Goal: Check status: Check status

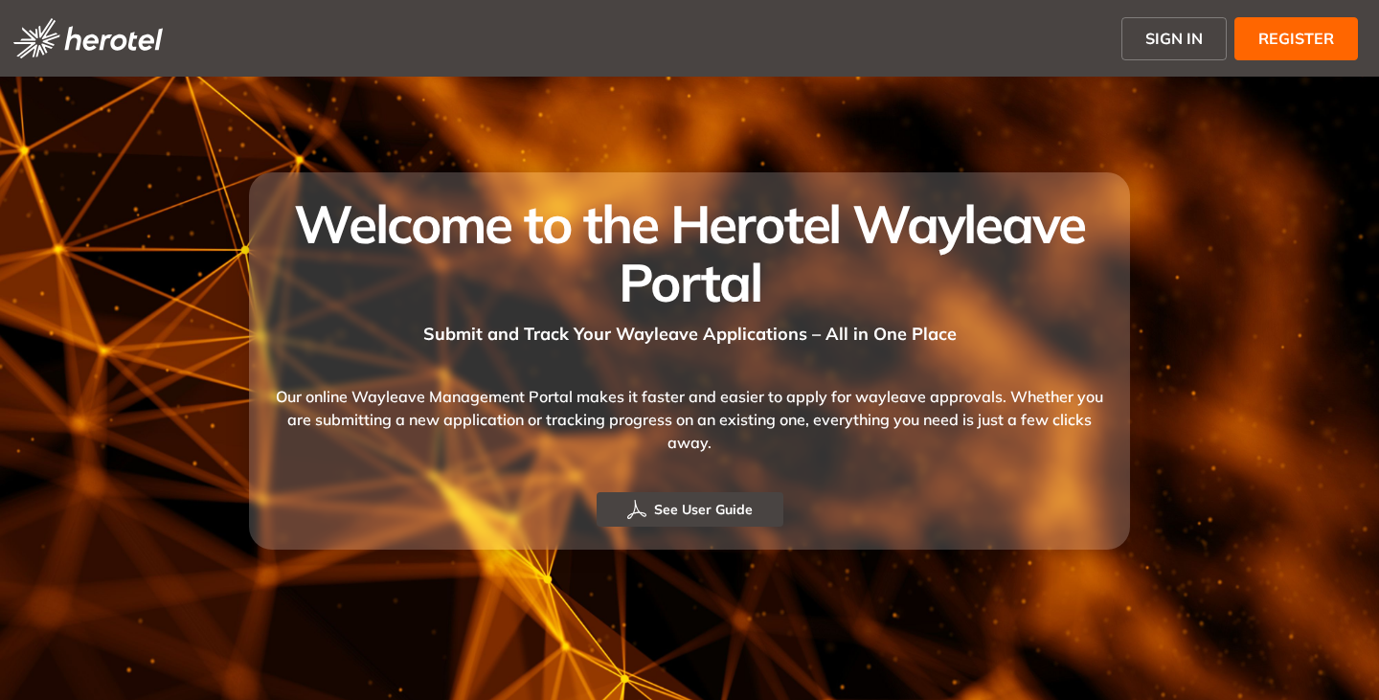
click at [1170, 32] on span "SIGN IN" at bounding box center [1173, 38] width 57 height 23
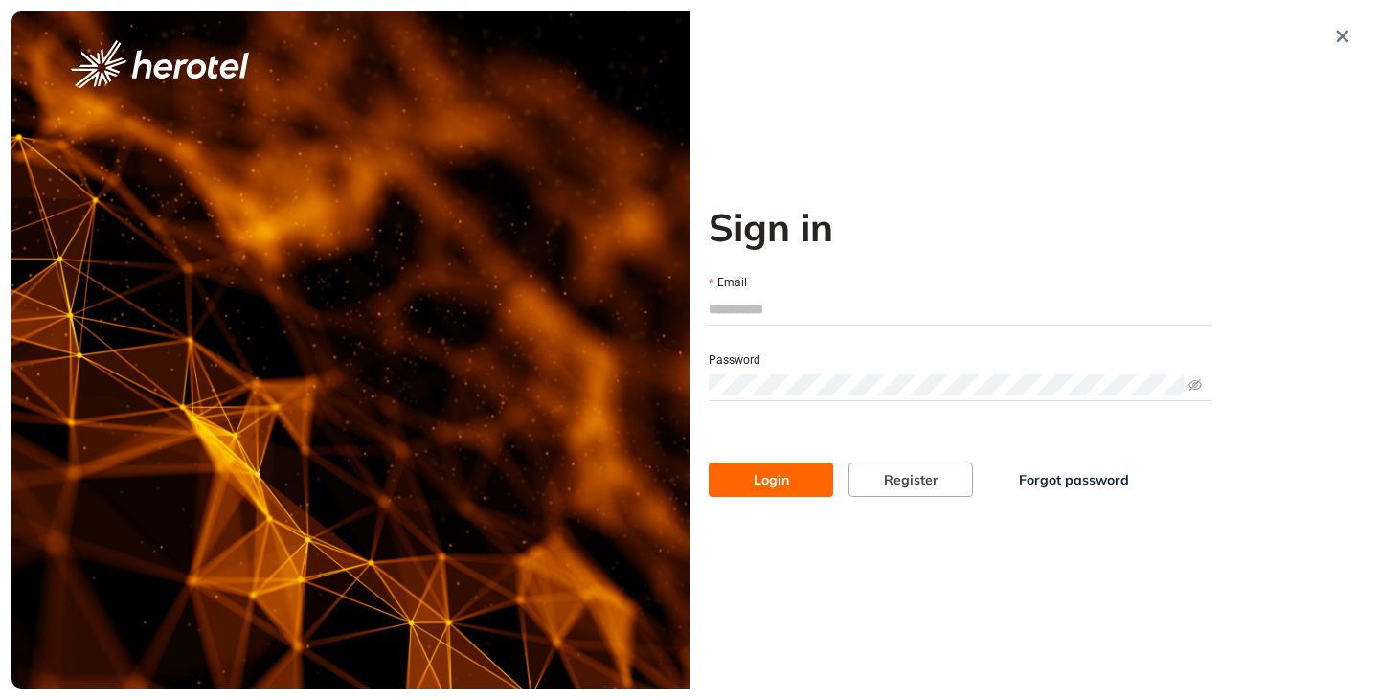
click at [751, 307] on input "Email" at bounding box center [960, 309] width 504 height 29
type input "**********"
click at [771, 362] on div "Password" at bounding box center [960, 358] width 504 height 21
click at [708, 462] on button "Login" at bounding box center [770, 479] width 124 height 34
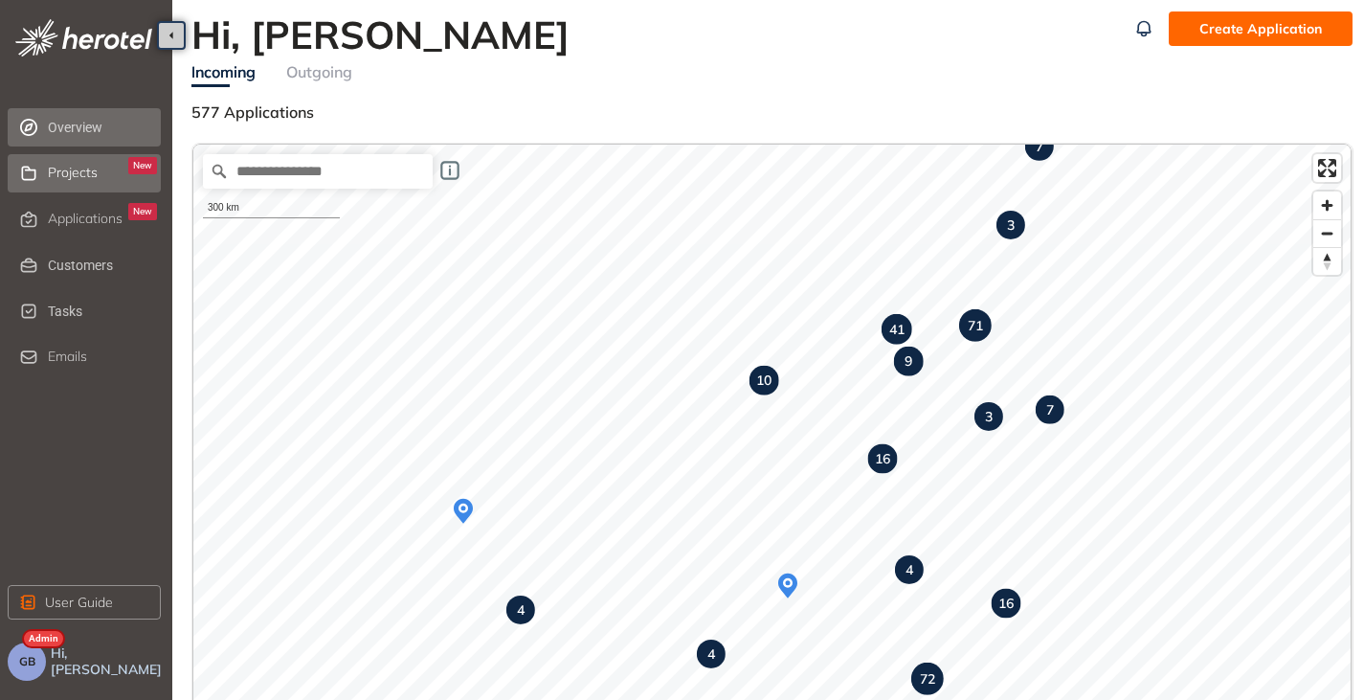
click at [64, 175] on span "Projects" at bounding box center [73, 173] width 50 height 16
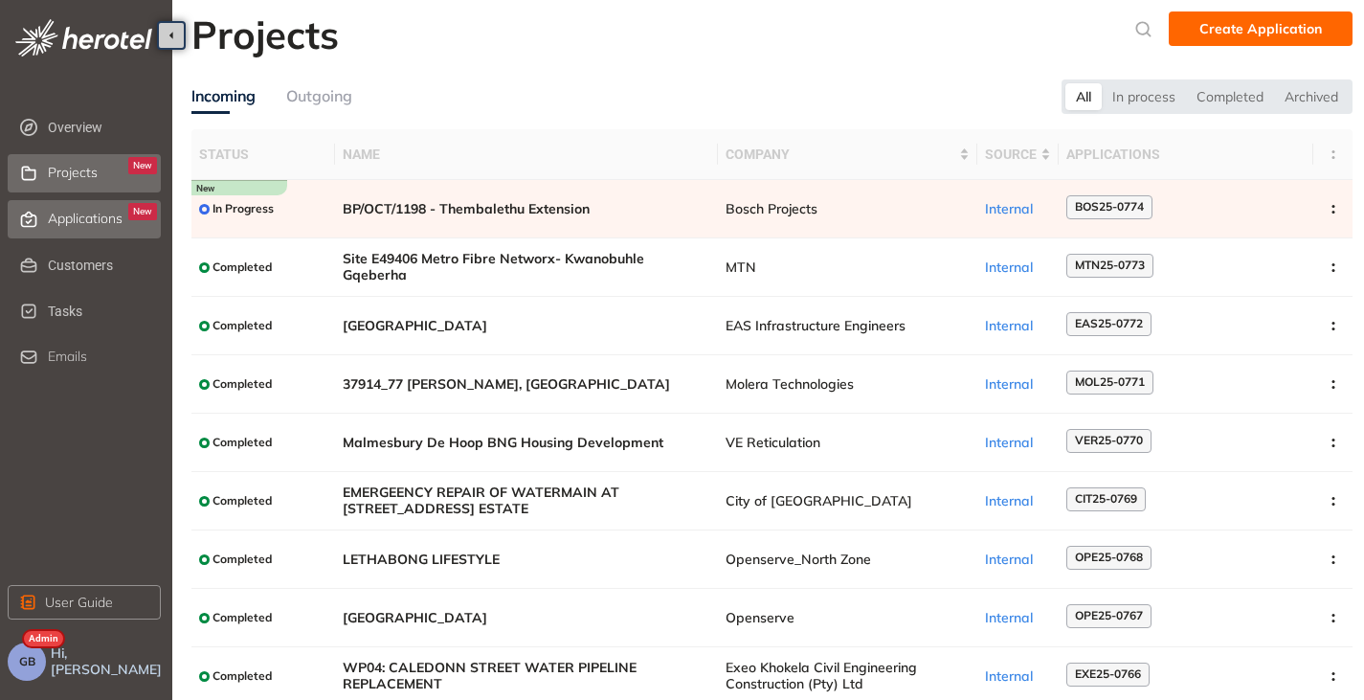
click at [73, 220] on span "Applications" at bounding box center [85, 219] width 75 height 16
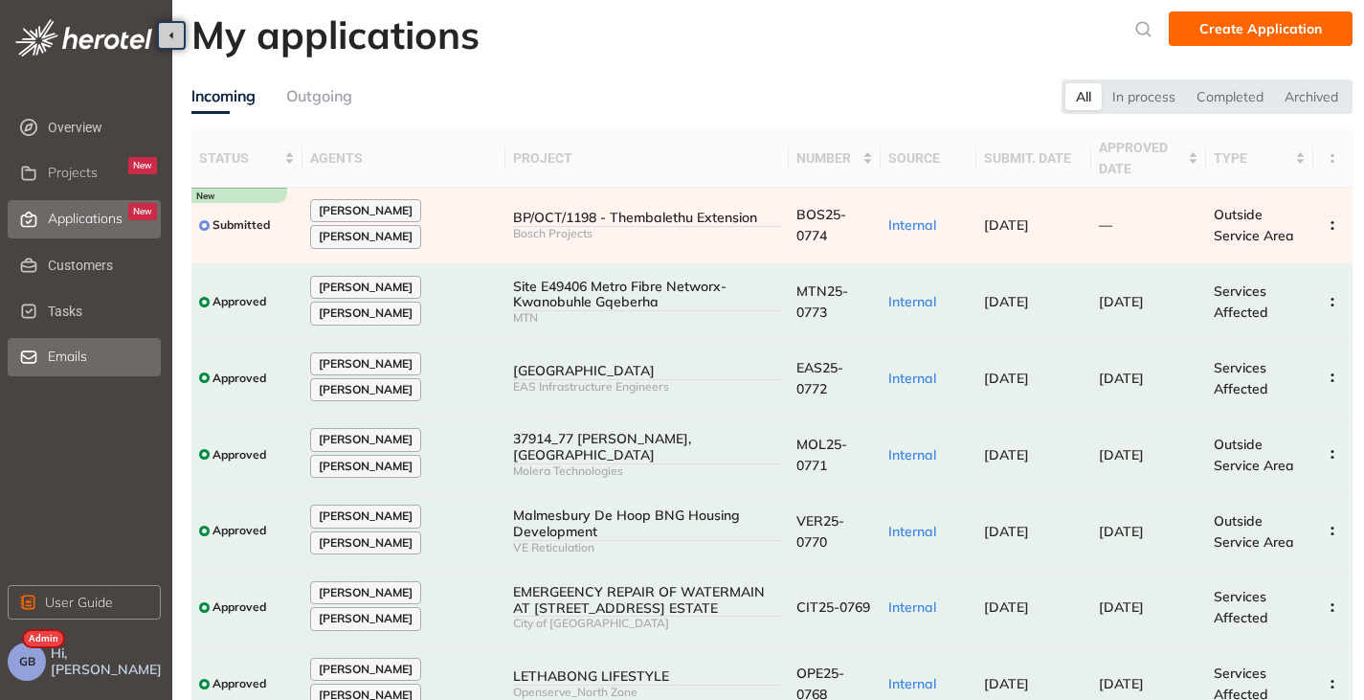
click at [81, 364] on span "Emails" at bounding box center [67, 356] width 39 height 16
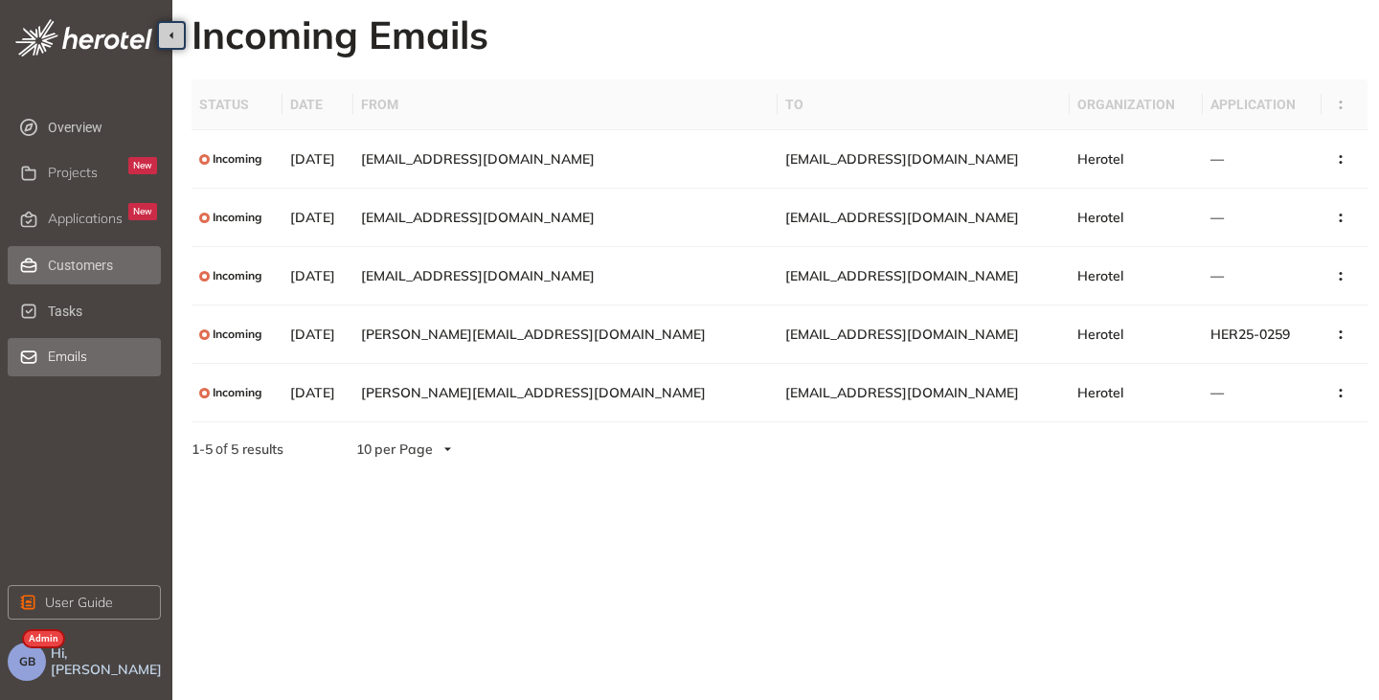
click at [81, 259] on span "Customers" at bounding box center [102, 265] width 109 height 38
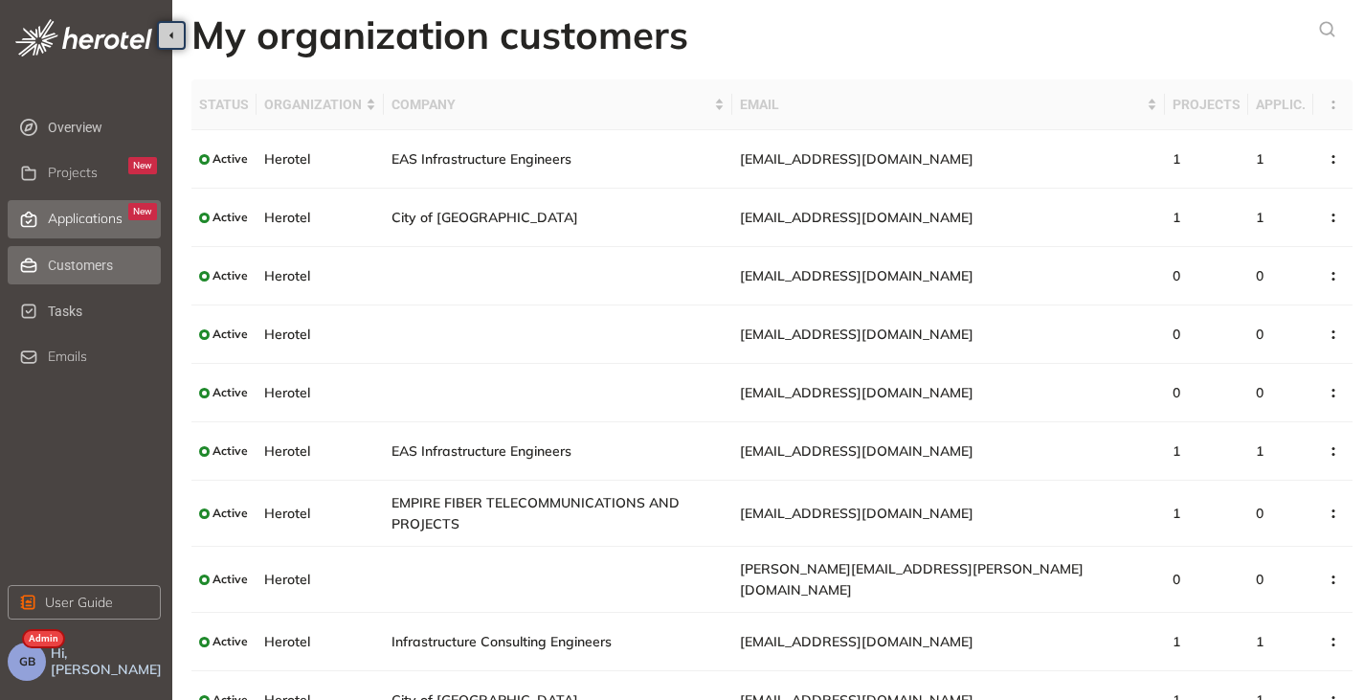
click at [87, 216] on span "Applications" at bounding box center [85, 219] width 75 height 16
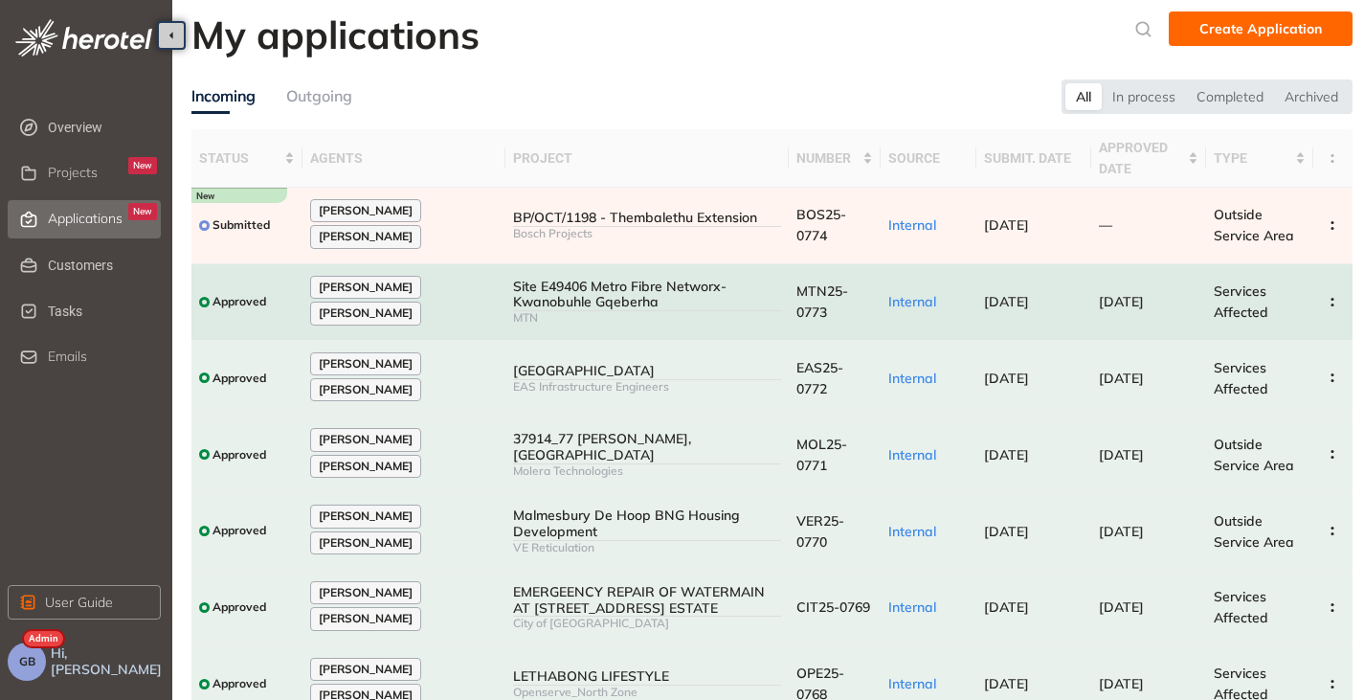
click at [524, 296] on div "Site E49406 Metro Fibre Networx- Kwanobuhle Gqeberha" at bounding box center [647, 295] width 268 height 33
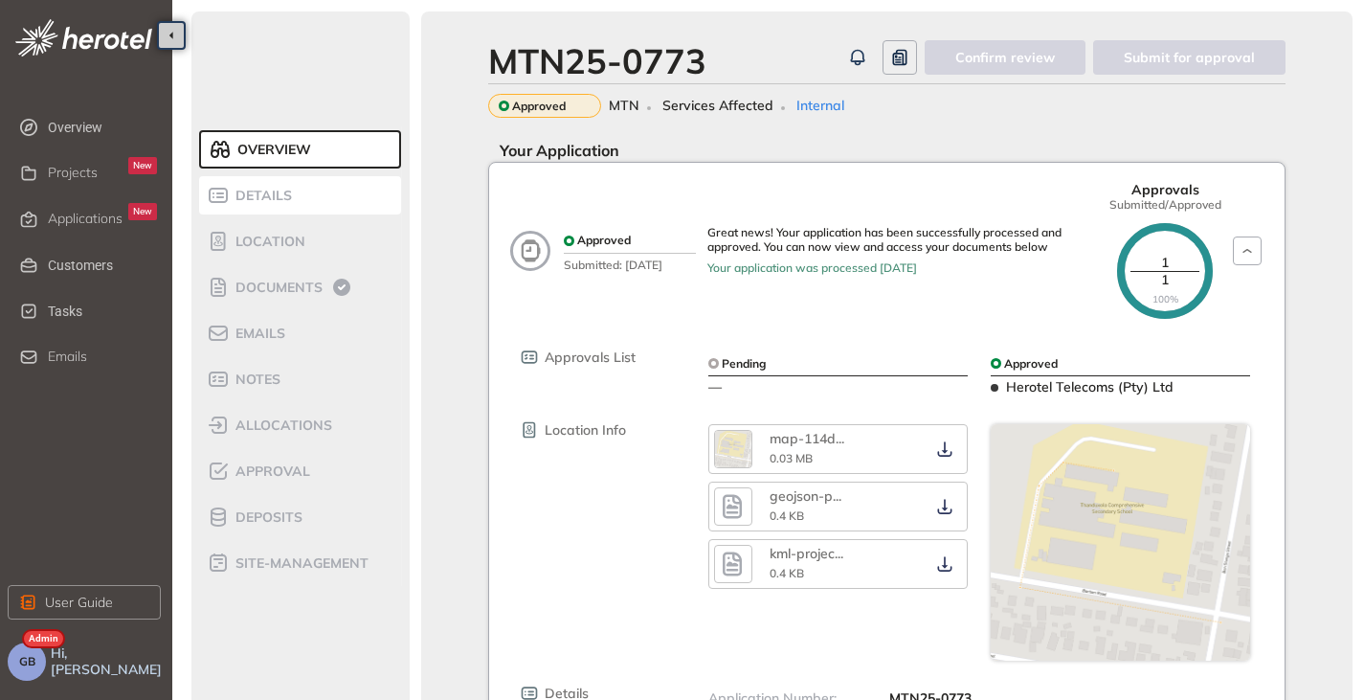
click at [284, 196] on span "Details" at bounding box center [261, 196] width 62 height 16
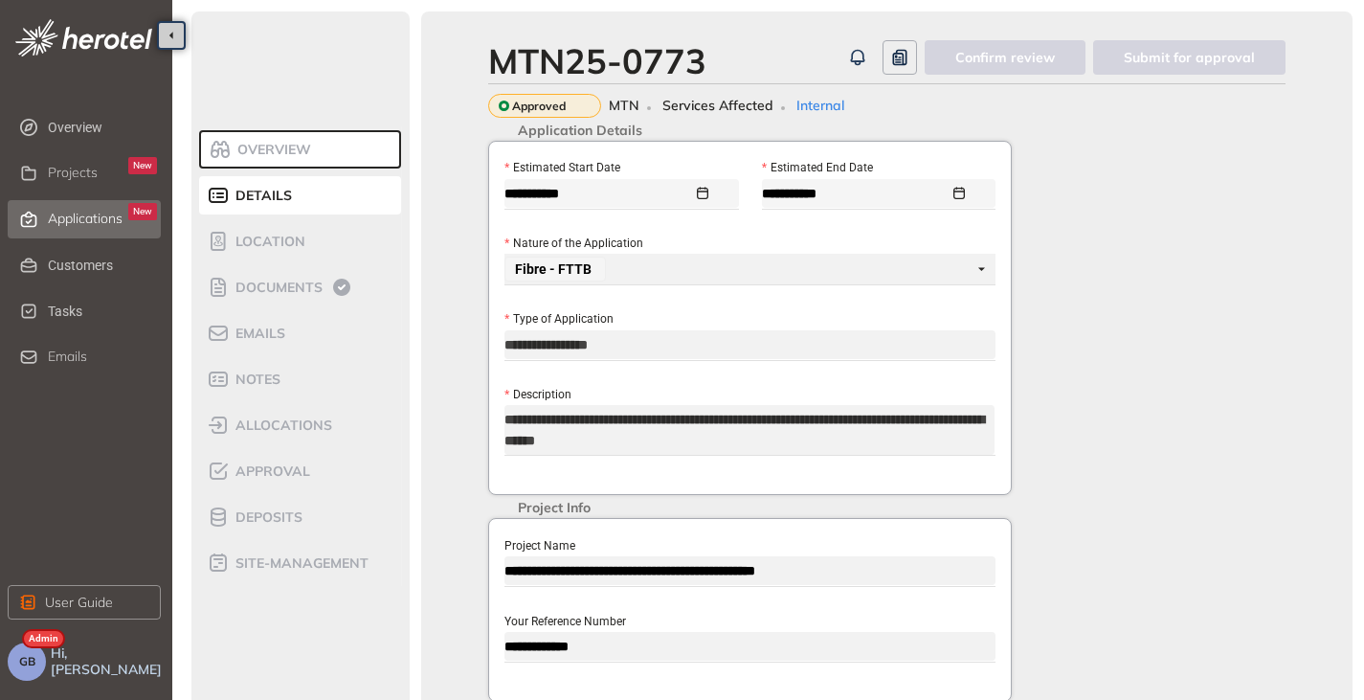
click at [76, 218] on span "Applications" at bounding box center [85, 219] width 75 height 16
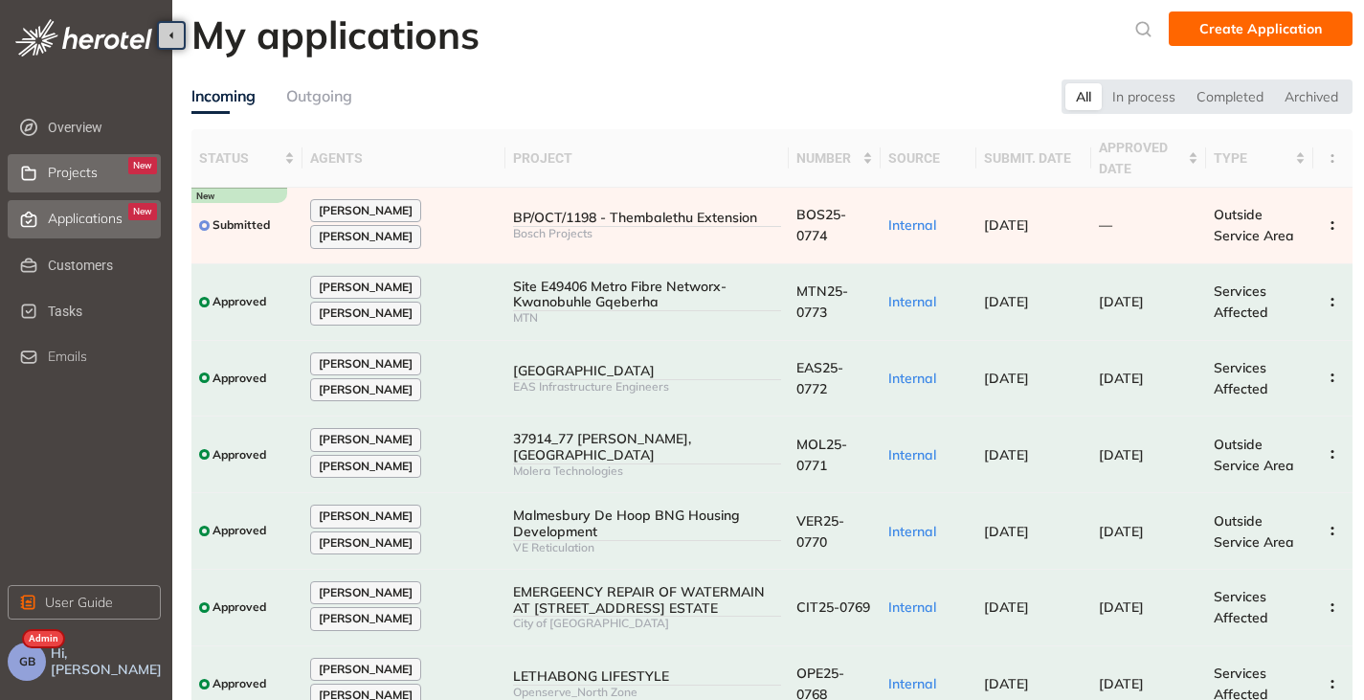
click at [80, 162] on div "Projects New" at bounding box center [102, 173] width 109 height 33
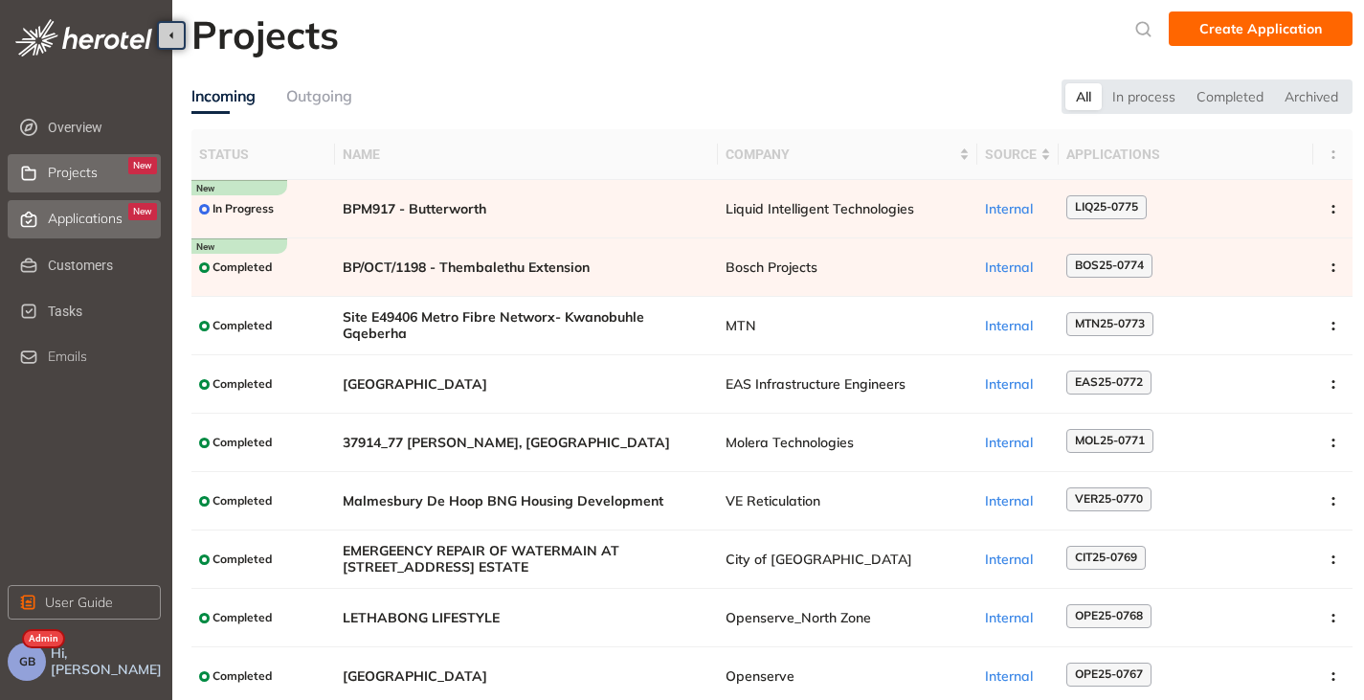
click at [58, 218] on span "Applications" at bounding box center [85, 219] width 75 height 16
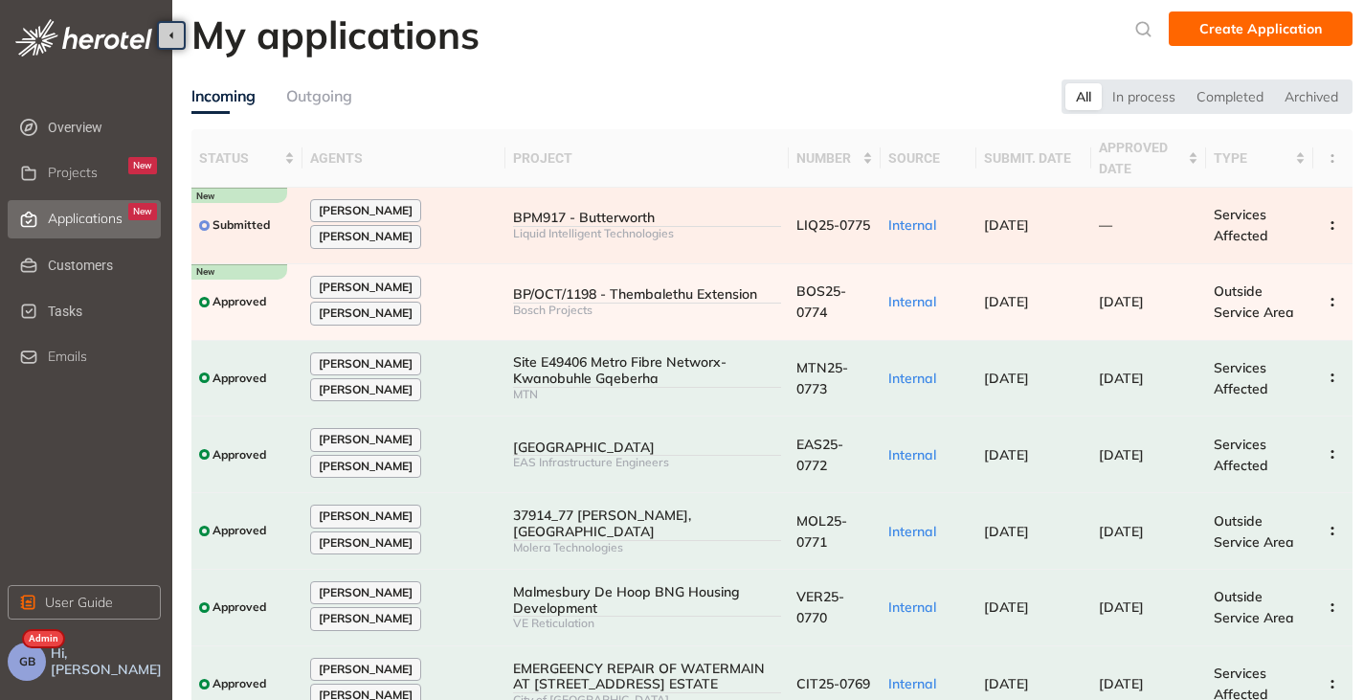
click at [660, 235] on div "Liquid Intelligent Technologies" at bounding box center [647, 233] width 268 height 13
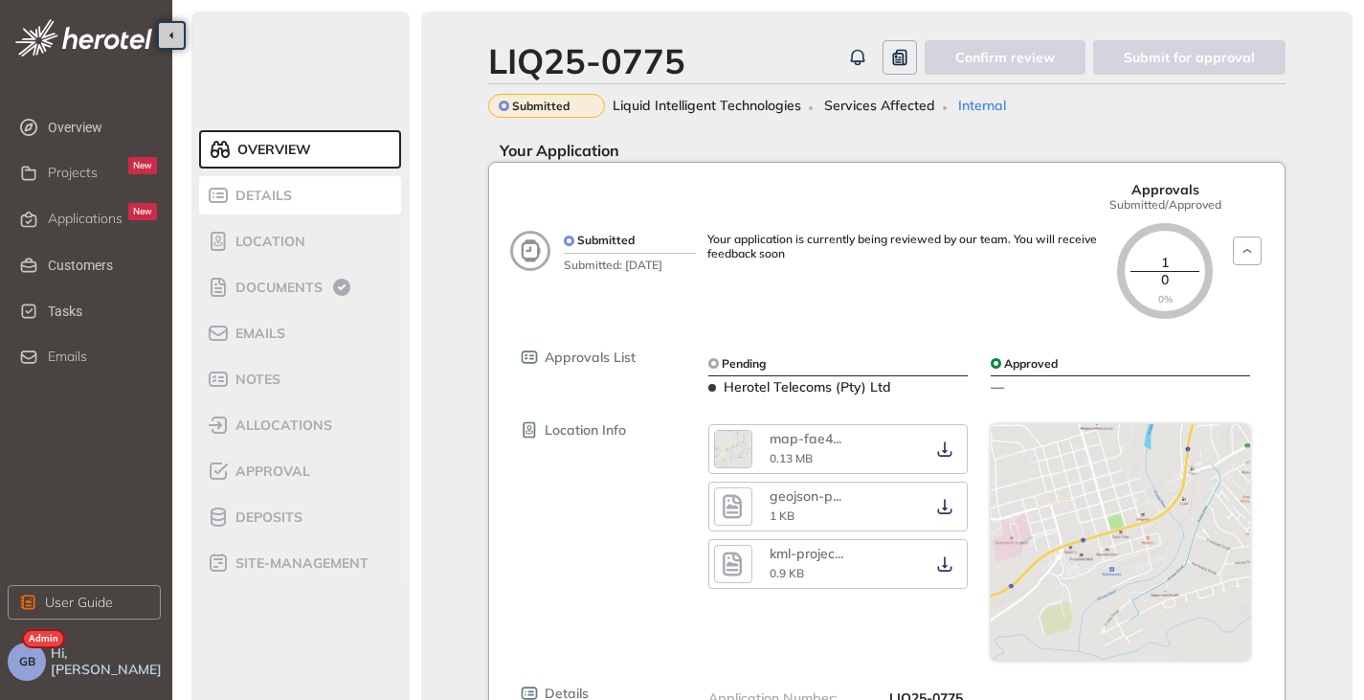
click at [272, 209] on li "Details" at bounding box center [300, 195] width 202 height 38
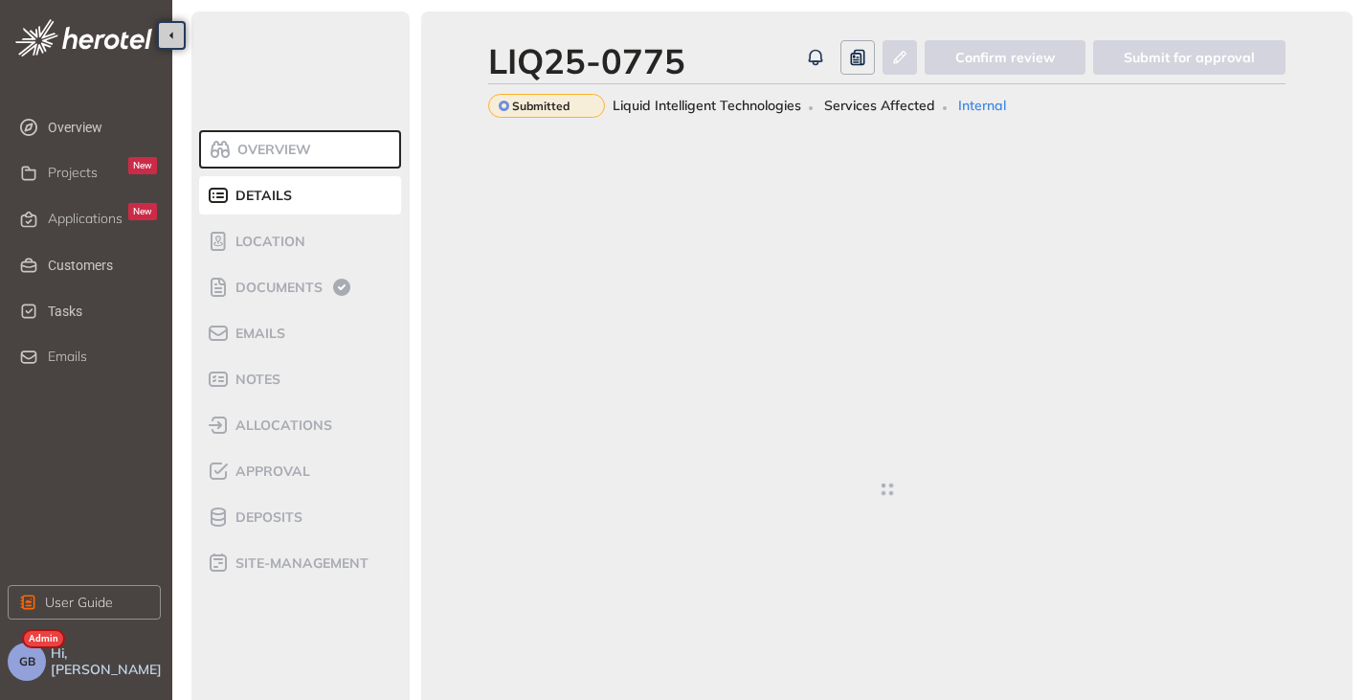
type textarea "**********"
